Goal: Task Accomplishment & Management: Manage account settings

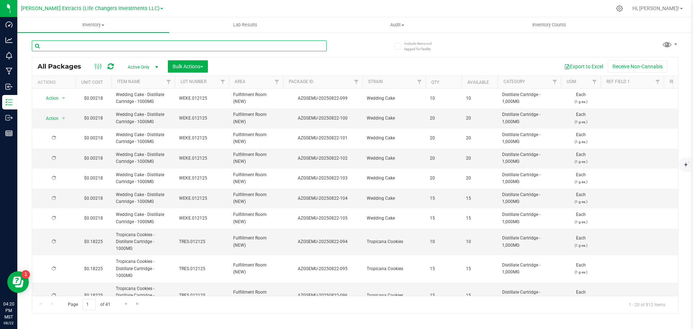
click at [63, 47] on input "text" at bounding box center [179, 45] width 295 height 11
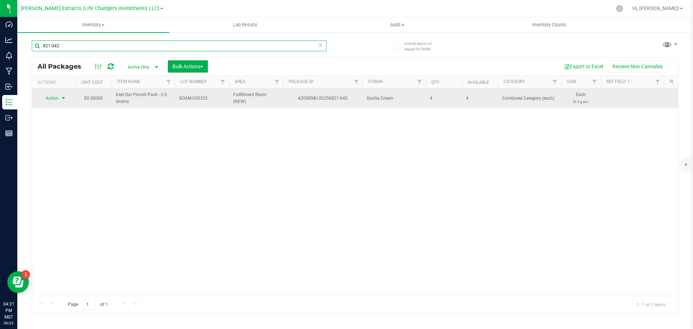
type input "821-042"
click at [50, 100] on span "Action" at bounding box center [48, 98] width 19 height 10
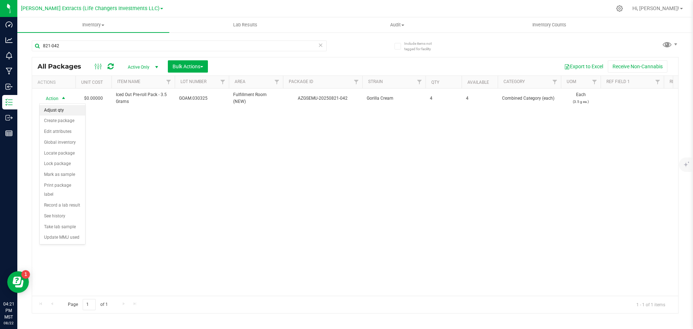
click at [58, 111] on li "Adjust qty" at bounding box center [62, 110] width 45 height 11
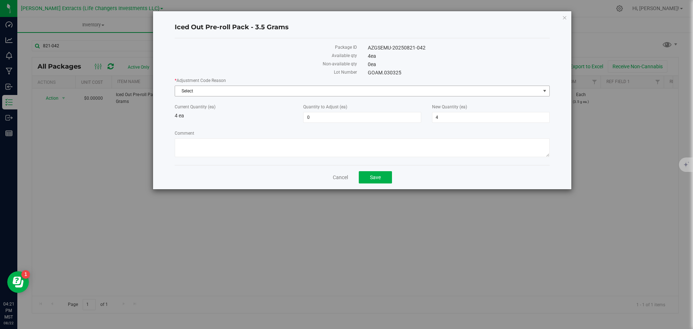
click at [356, 93] on span "Select" at bounding box center [357, 91] width 365 height 10
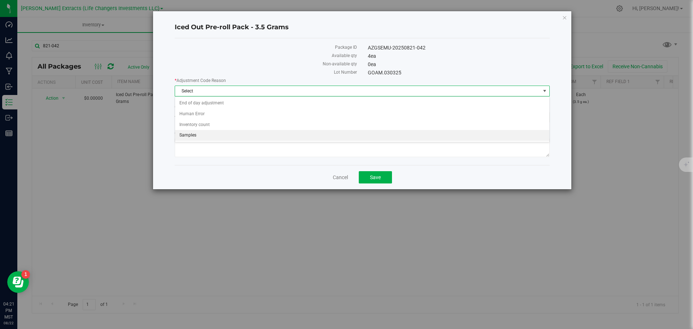
click at [188, 131] on li "Samples" at bounding box center [362, 135] width 374 height 11
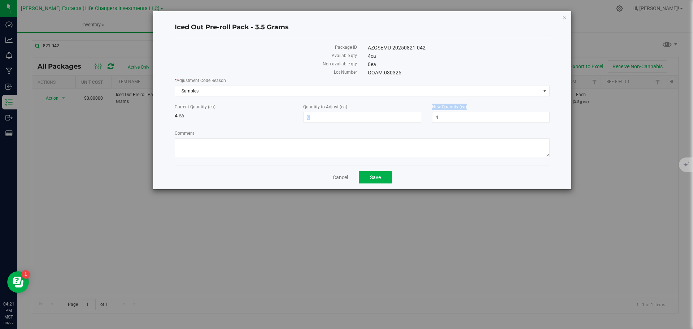
drag, startPoint x: 453, startPoint y: 122, endPoint x: 424, endPoint y: 119, distance: 29.0
click at [424, 119] on div "Current Quantity (ea) 4 ea Quantity to Adjust (ea) 0 0 New Quantity (ea) 4 4" at bounding box center [362, 113] width 386 height 19
drag, startPoint x: 440, startPoint y: 113, endPoint x: 427, endPoint y: 120, distance: 15.2
click at [429, 119] on div "New Quantity (ea) 4 4" at bounding box center [490, 113] width 128 height 19
type input "2"
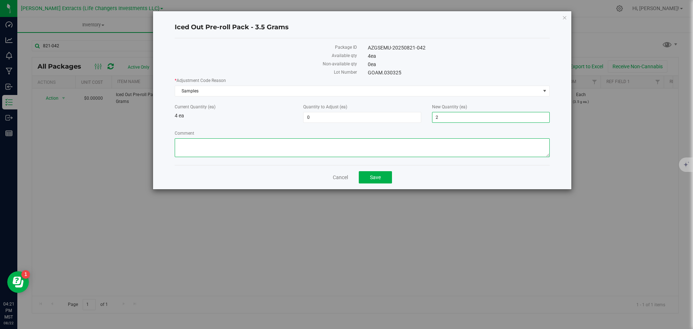
drag, startPoint x: 445, startPoint y: 151, endPoint x: 448, endPoint y: 148, distance: 3.8
click at [445, 151] on textarea "Comment" at bounding box center [362, 147] width 375 height 19
type input "-2"
type input "2"
type textarea "staff samples"
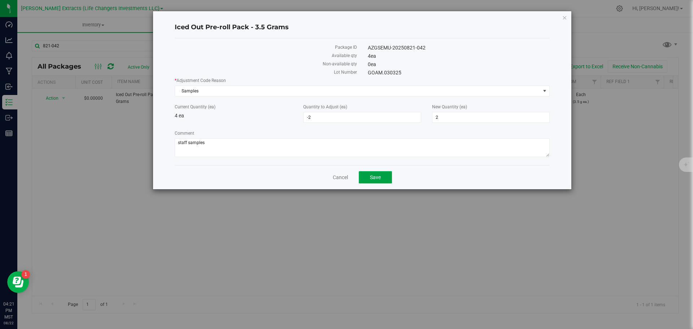
click at [385, 176] on button "Save" at bounding box center [375, 177] width 33 height 12
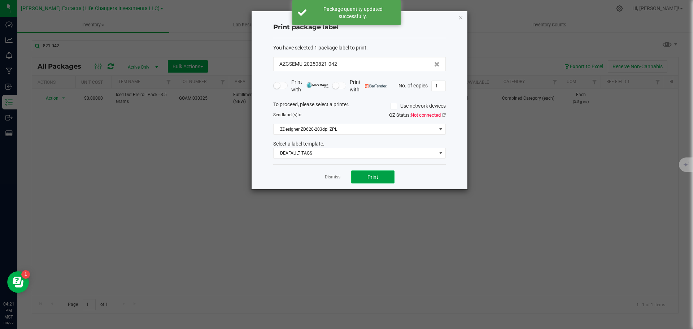
click at [364, 176] on button "Print" at bounding box center [372, 176] width 43 height 13
